Goal: Find specific page/section: Find specific page/section

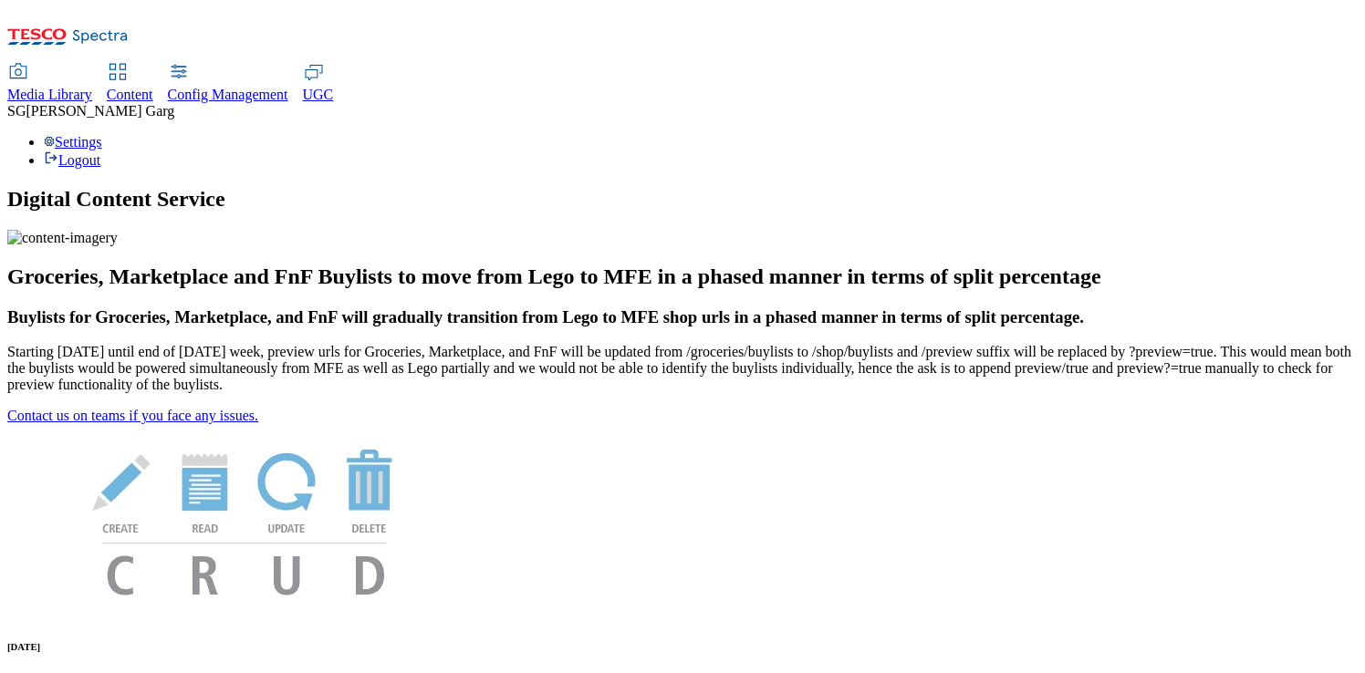
click at [153, 87] on span "Content" at bounding box center [130, 95] width 47 height 16
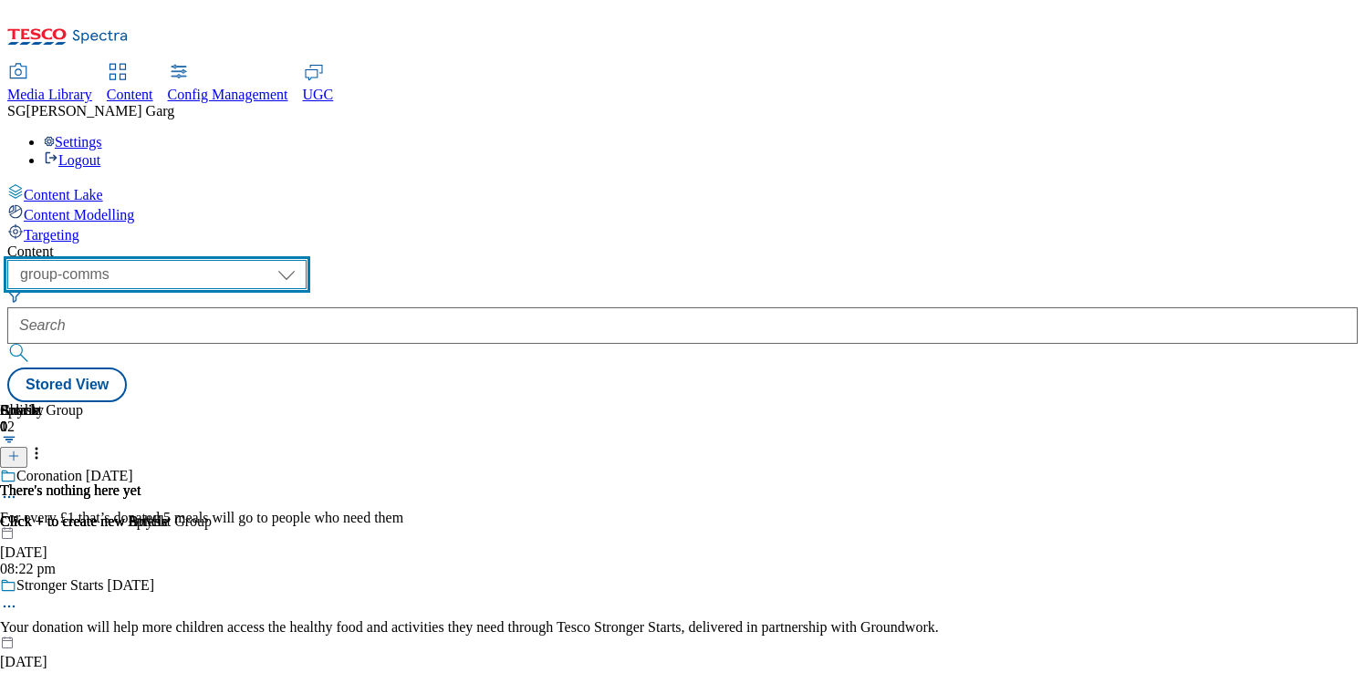
click at [307, 260] on select "dotcom-cz dotcom-hu dotcom-sk fnf-uk ghs-roi ghs-uk group-comms ighs-cz ighs-hu…" at bounding box center [156, 274] width 299 height 29
select select "ghs-uk"
click at [237, 260] on select "dotcom-cz dotcom-hu dotcom-sk fnf-uk ghs-roi ghs-uk group-comms ighs-cz ighs-hu…" at bounding box center [156, 274] width 299 height 29
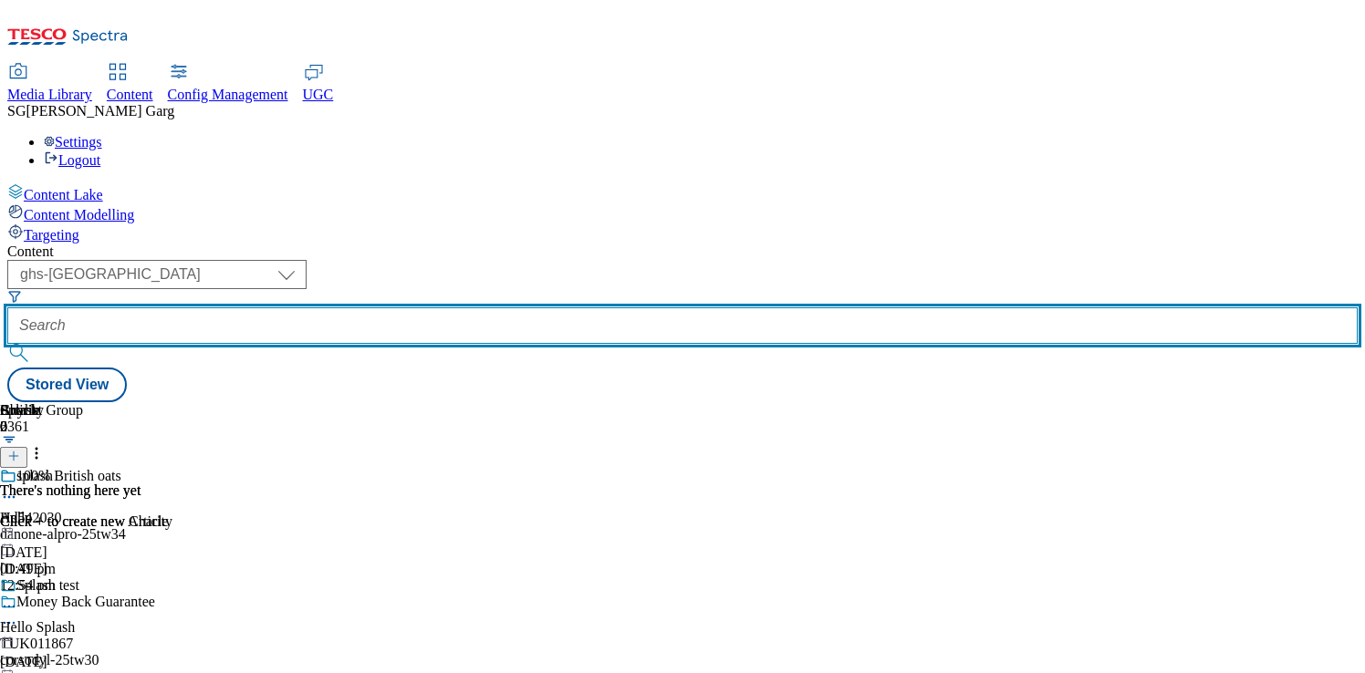
click at [515, 307] on input "text" at bounding box center [682, 325] width 1350 height 36
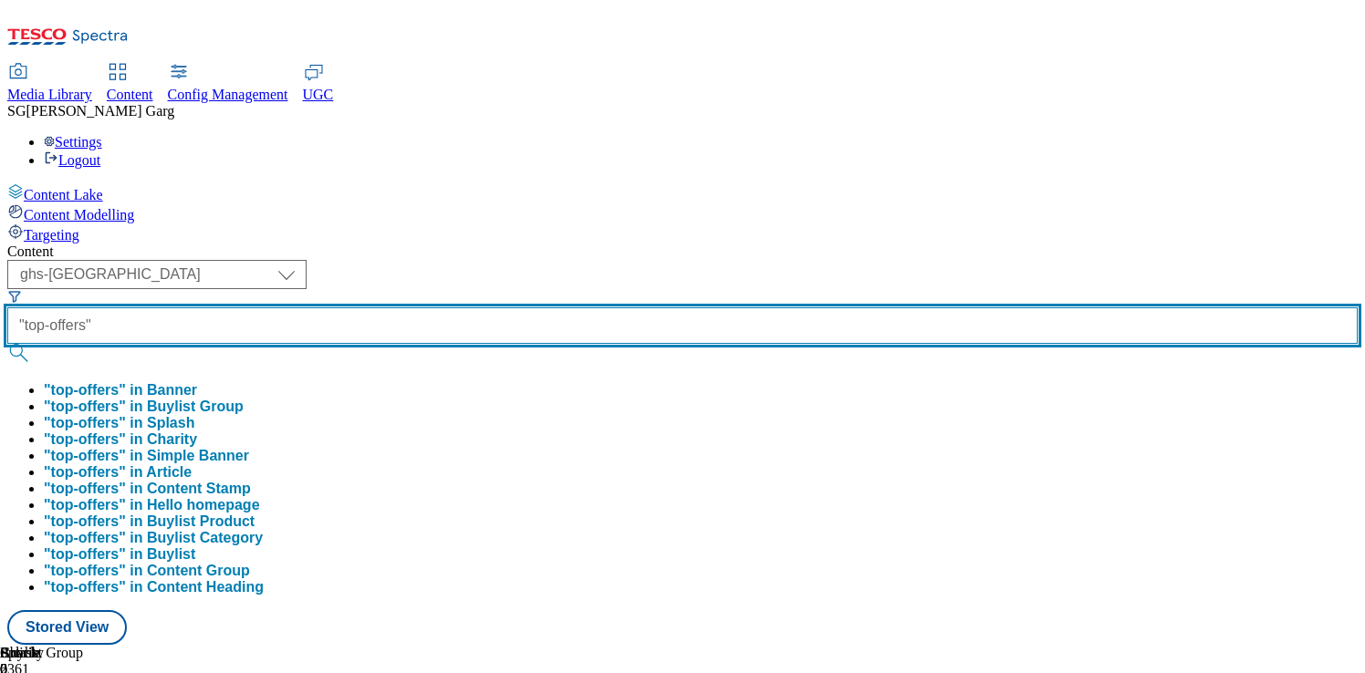
type input ""top-offers""
click at [7, 344] on button "submit" at bounding box center [20, 353] width 26 height 18
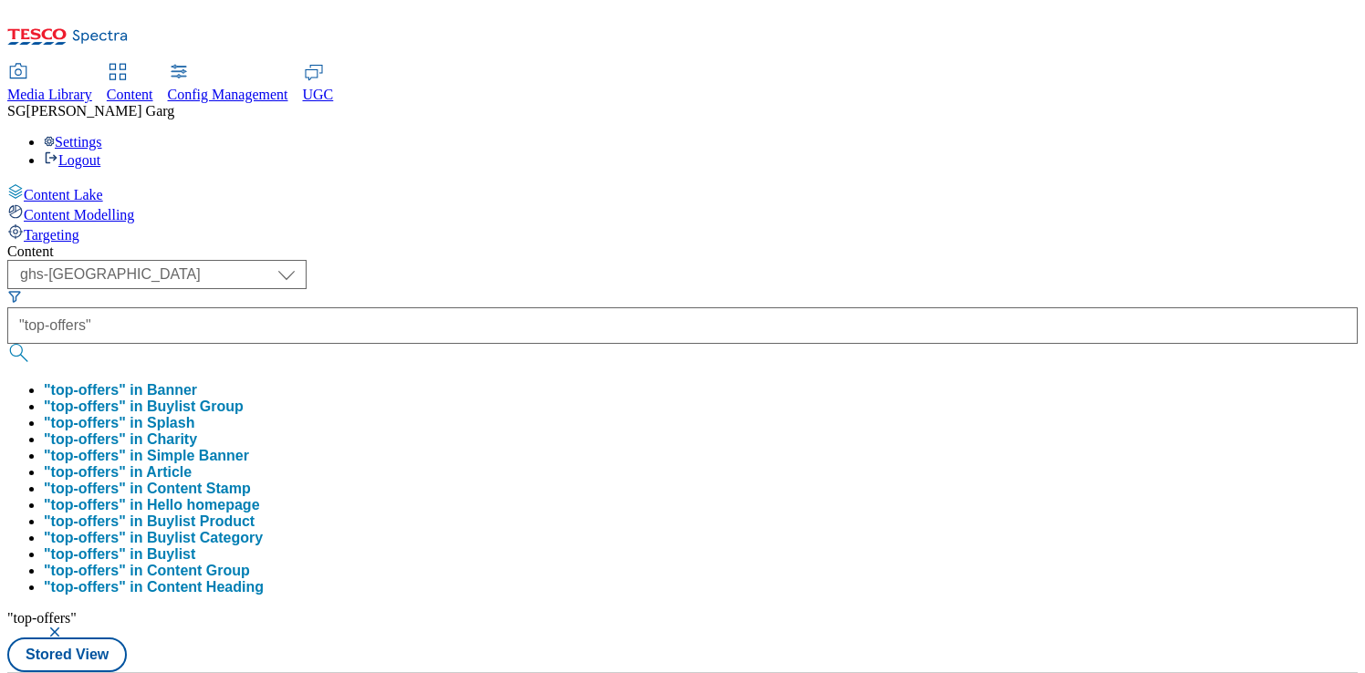
click at [588, 244] on div "Content" at bounding box center [682, 252] width 1350 height 16
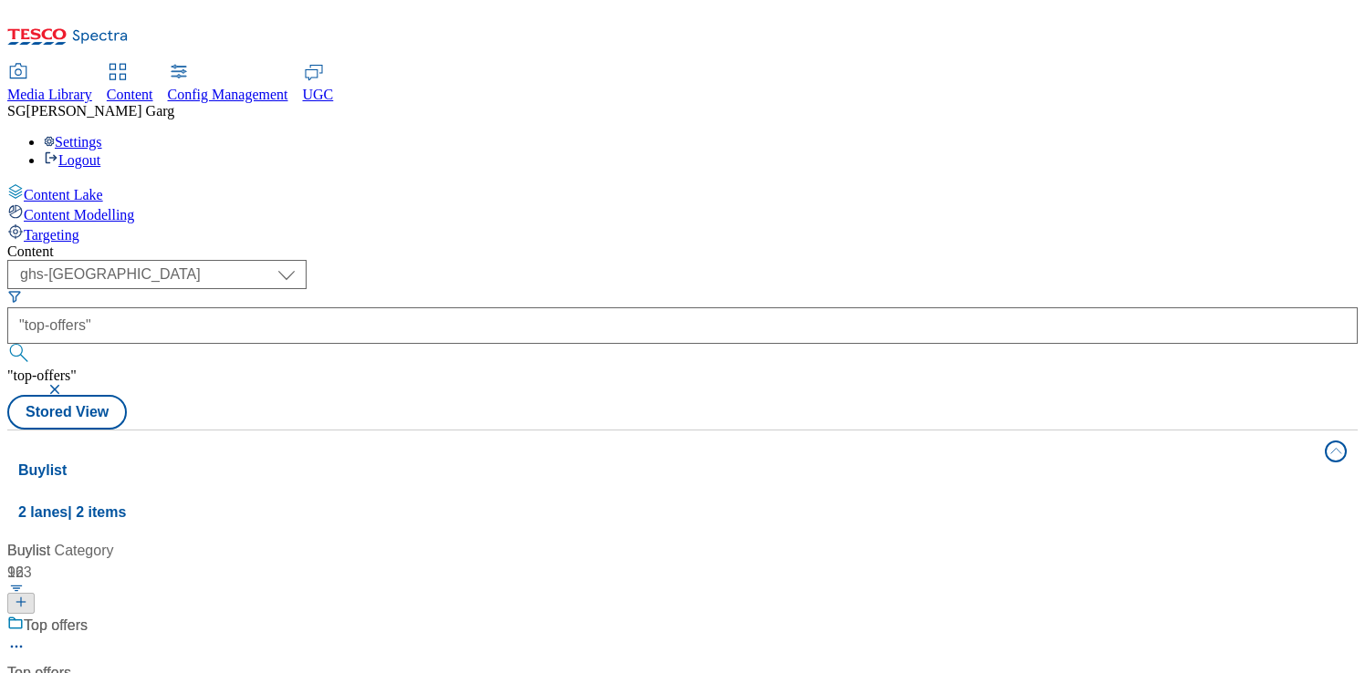
scroll to position [531, 0]
click at [655, 460] on div "Buylist 2 lanes | 2 items" at bounding box center [666, 491] width 1296 height 63
click at [630, 564] on div "Buylist Group 4 lanes | 198 items" at bounding box center [666, 595] width 1296 height 63
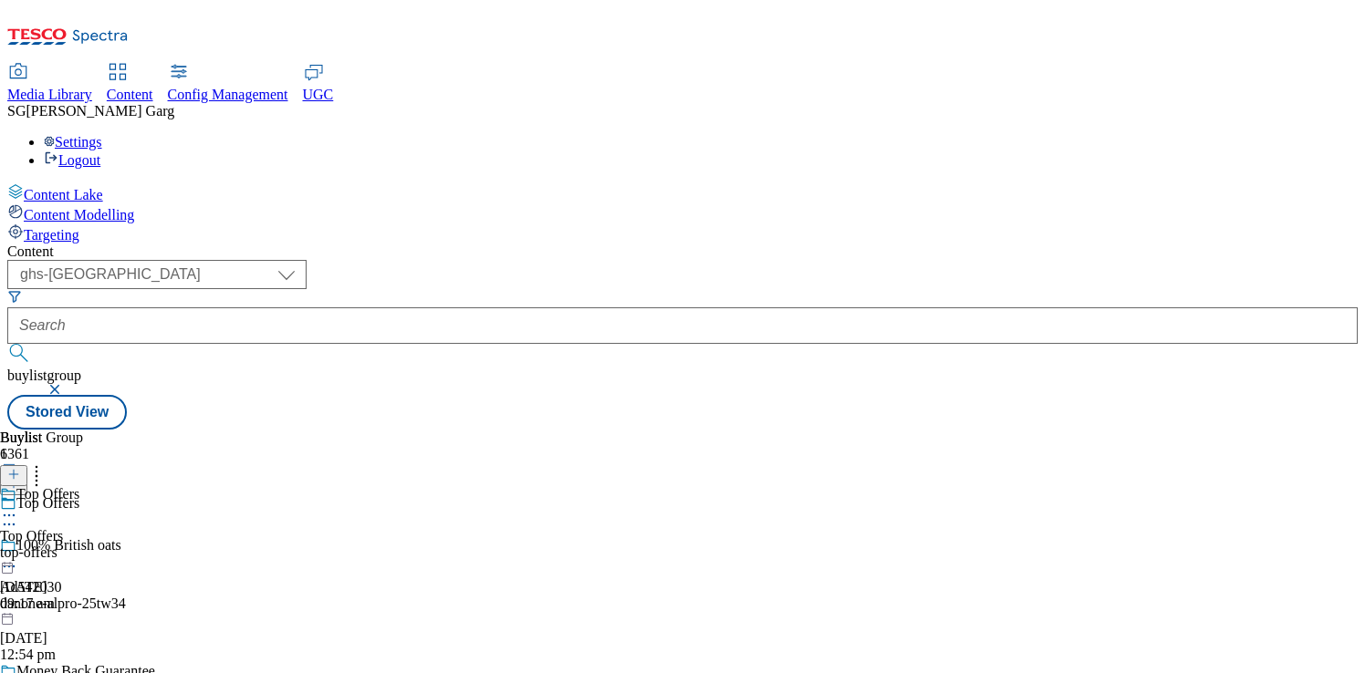
click at [79, 545] on div "top-offers" at bounding box center [39, 553] width 79 height 16
click at [63, 528] on span "Top Offers" at bounding box center [31, 536] width 63 height 16
